Goal: Information Seeking & Learning: Learn about a topic

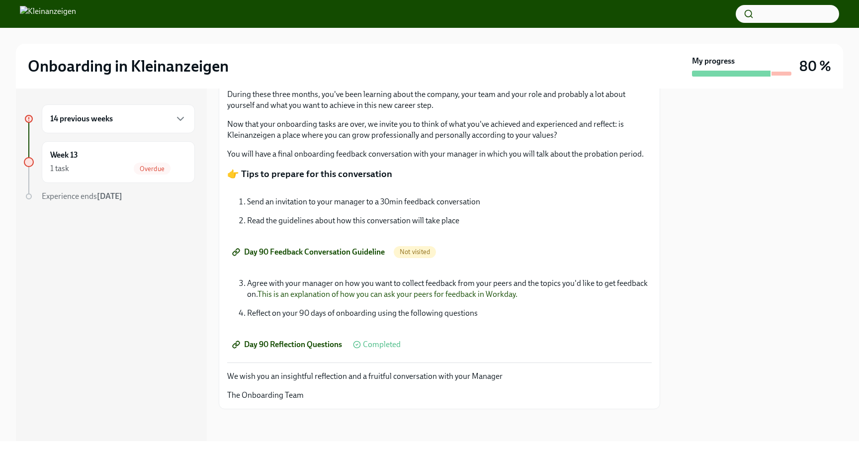
scroll to position [218, 0]
click at [413, 251] on span "Not visited" at bounding box center [415, 251] width 42 height 7
click at [370, 249] on span "Day 90 Feedback Conversation Guideline" at bounding box center [309, 252] width 151 height 10
click at [179, 118] on icon "button" at bounding box center [180, 119] width 12 height 12
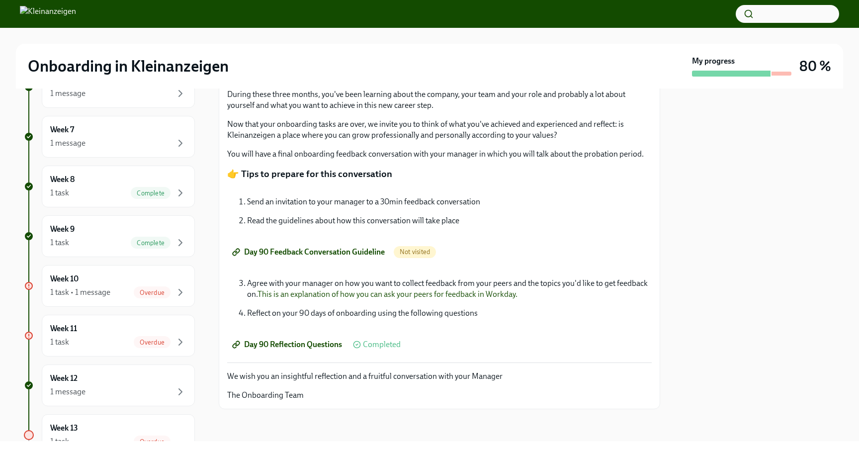
scroll to position [466, 0]
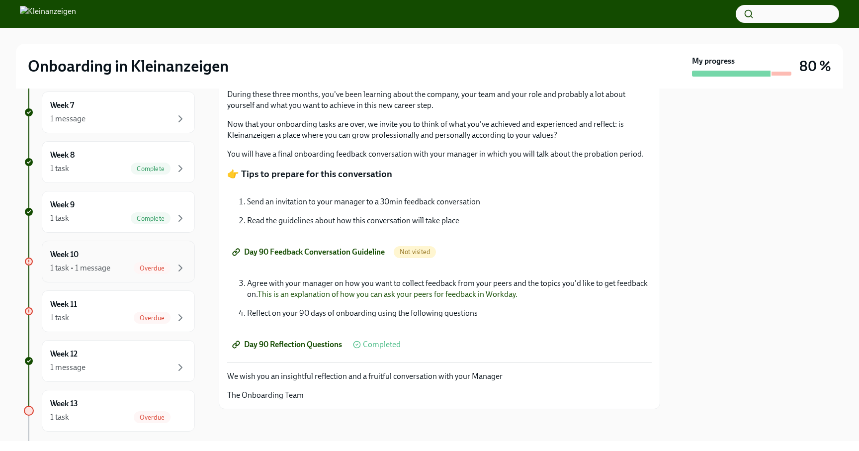
click at [134, 266] on span "Overdue" at bounding box center [152, 267] width 37 height 7
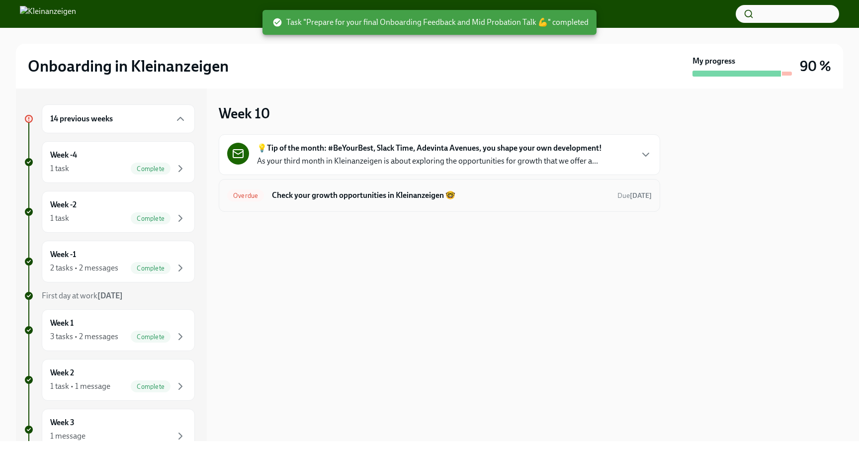
click at [288, 198] on h6 "Check your growth opportunities in Kleinanzeigen 🤓" at bounding box center [441, 195] width 338 height 11
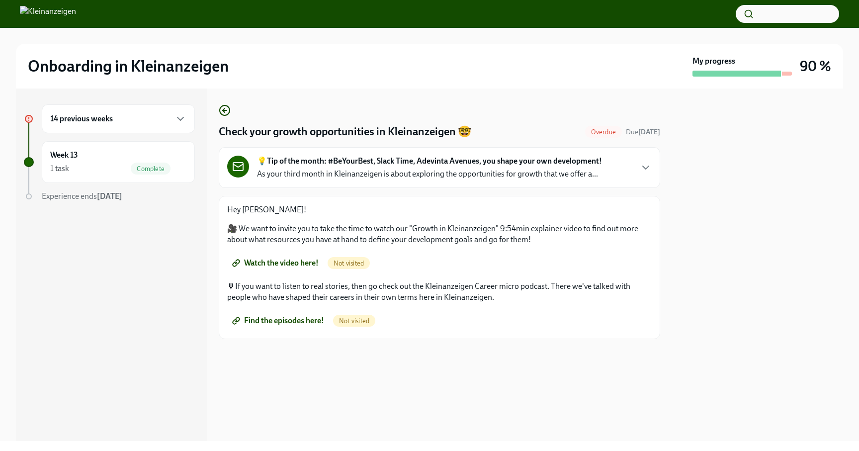
click at [289, 319] on span "Find the episodes here!" at bounding box center [279, 321] width 90 height 10
